Goal: Information Seeking & Learning: Compare options

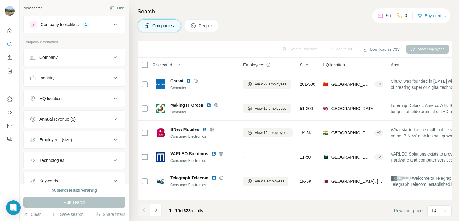
click at [112, 25] on icon at bounding box center [115, 24] width 7 height 7
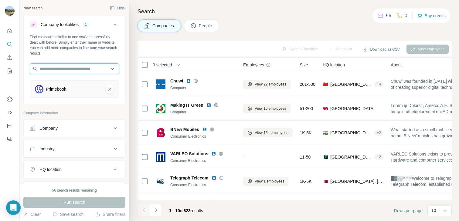
click at [72, 68] on input "text" at bounding box center [74, 68] width 89 height 11
click at [114, 54] on div "Find companies similar to one you've successfully dealt with before. Simply ent…" at bounding box center [74, 45] width 89 height 22
click at [107, 89] on icon "Primebook-remove-button" at bounding box center [109, 89] width 5 height 6
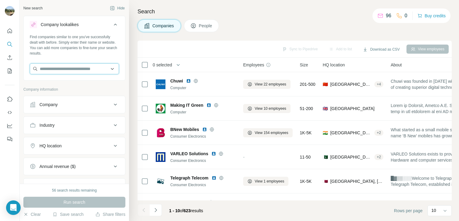
click at [74, 66] on input "text" at bounding box center [74, 68] width 89 height 11
click at [72, 71] on input "text" at bounding box center [74, 68] width 89 height 11
paste input "**********"
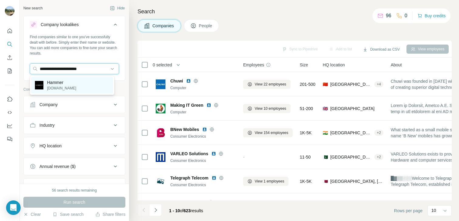
type input "**********"
click at [74, 84] on p "Hammer" at bounding box center [61, 82] width 29 height 6
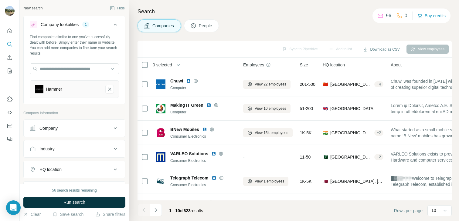
click at [109, 153] on button "Industry" at bounding box center [74, 149] width 101 height 15
click at [66, 162] on input at bounding box center [71, 164] width 75 height 7
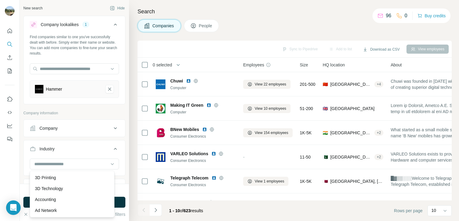
click at [84, 131] on div "Company" at bounding box center [71, 128] width 82 height 6
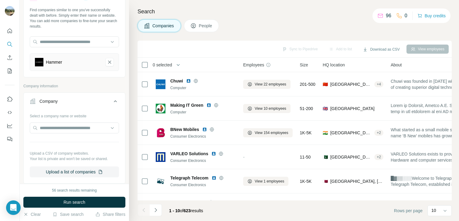
click at [87, 102] on div "Company" at bounding box center [71, 101] width 82 height 6
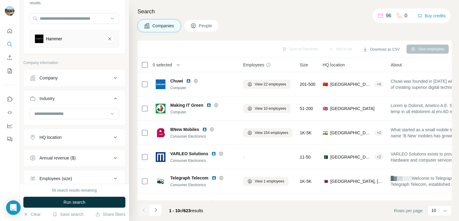
click at [87, 101] on div "Industry" at bounding box center [71, 99] width 82 height 6
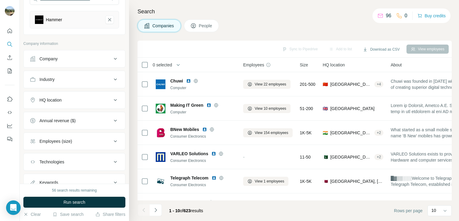
scroll to position [71, 0]
click at [87, 101] on div "HQ location" at bounding box center [71, 99] width 82 height 6
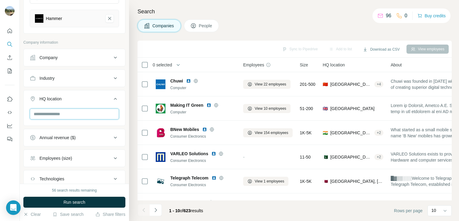
click at [54, 115] on input "text" at bounding box center [74, 114] width 89 height 11
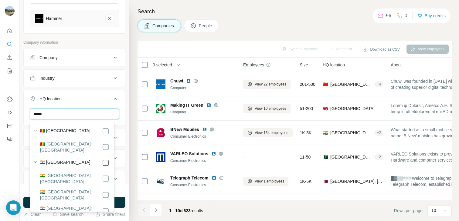
type input "*****"
click at [122, 95] on div "New search Hide Company lookalikes 1 Find companies similar to one you've succe…" at bounding box center [74, 92] width 109 height 184
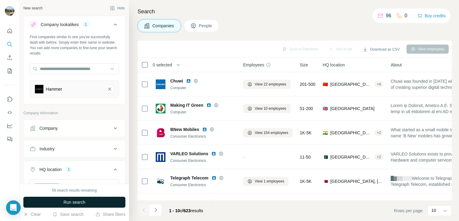
click at [75, 202] on span "Run search" at bounding box center [74, 202] width 22 height 6
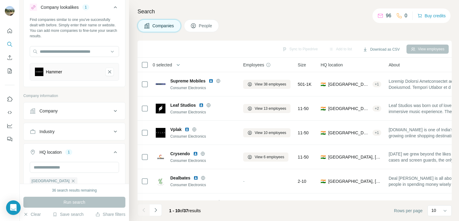
scroll to position [21, 0]
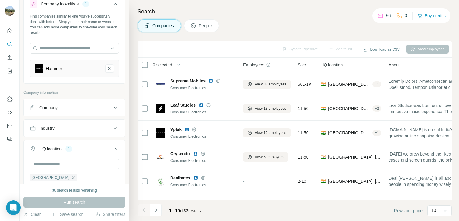
click at [108, 111] on button "Company" at bounding box center [74, 107] width 101 height 15
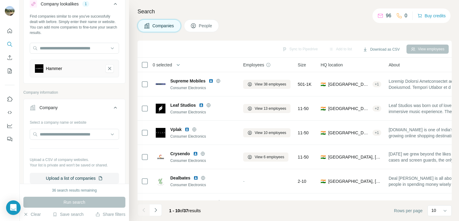
click at [112, 109] on icon at bounding box center [115, 107] width 7 height 7
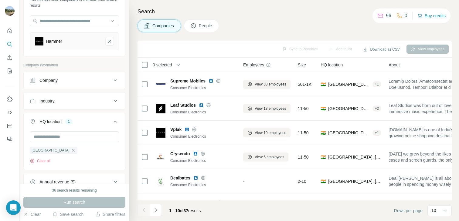
scroll to position [52, 0]
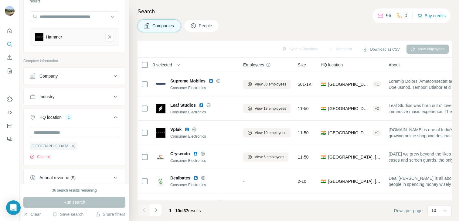
click at [116, 80] on button "Company" at bounding box center [74, 76] width 101 height 15
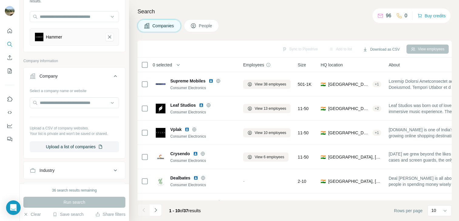
click at [114, 78] on icon at bounding box center [115, 75] width 7 height 7
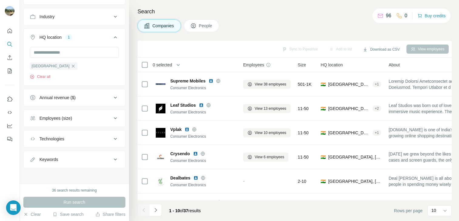
scroll to position [134, 0]
click at [110, 121] on button "Employees (size)" at bounding box center [74, 116] width 101 height 15
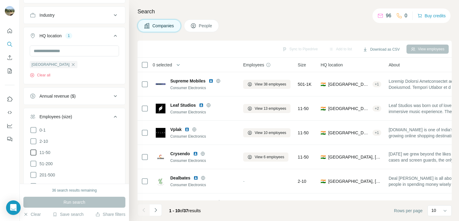
click at [30, 153] on icon at bounding box center [33, 152] width 7 height 7
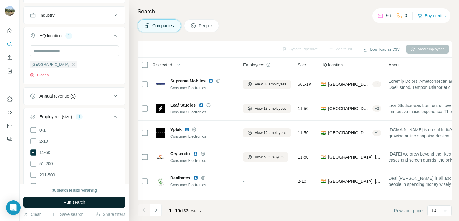
click at [47, 200] on button "Run search" at bounding box center [74, 202] width 102 height 11
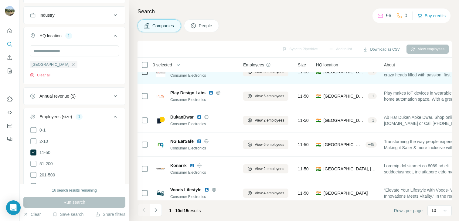
scroll to position [118, 0]
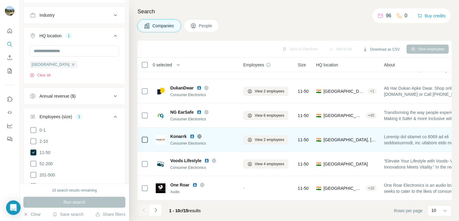
click at [176, 133] on span "Konarrk" at bounding box center [178, 136] width 16 height 6
click at [200, 134] on icon at bounding box center [199, 136] width 5 height 5
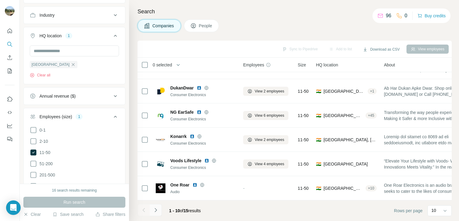
click at [158, 209] on button "Navigate to next page" at bounding box center [156, 210] width 12 height 12
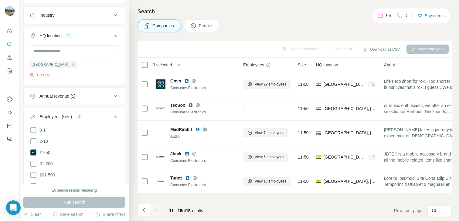
scroll to position [0, 0]
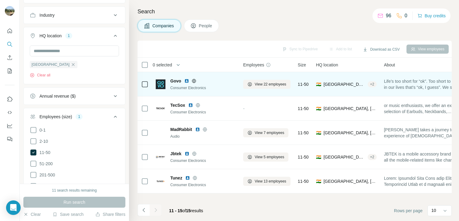
click at [195, 80] on icon at bounding box center [193, 81] width 5 height 5
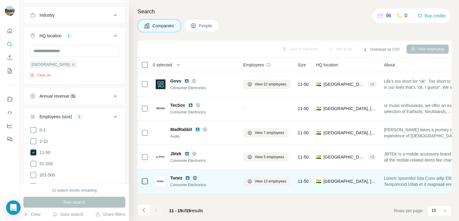
click at [195, 177] on icon at bounding box center [195, 178] width 2 height 4
